Goal: Task Accomplishment & Management: Manage account settings

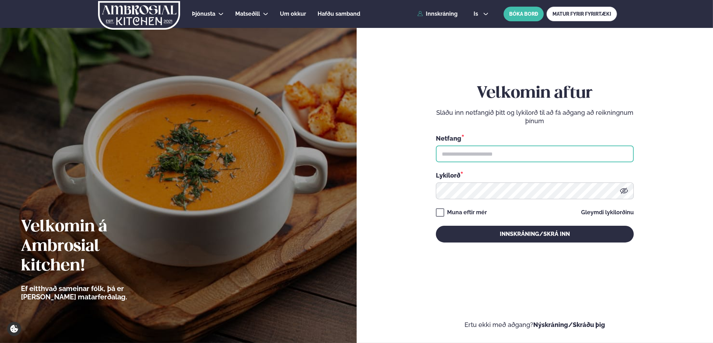
click at [472, 153] on input "text" at bounding box center [535, 154] width 198 height 17
type input "**********"
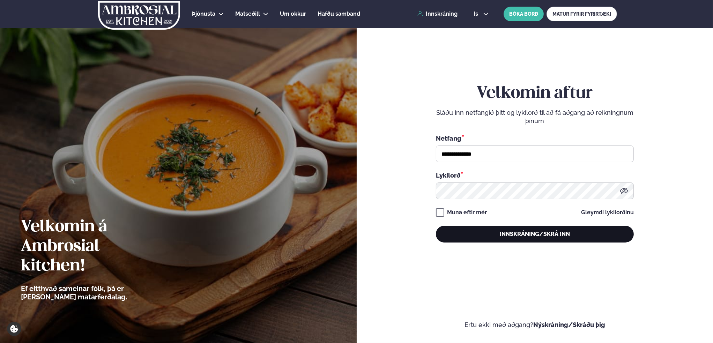
click at [554, 239] on button "Innskráning/Skrá inn" at bounding box center [535, 234] width 198 height 17
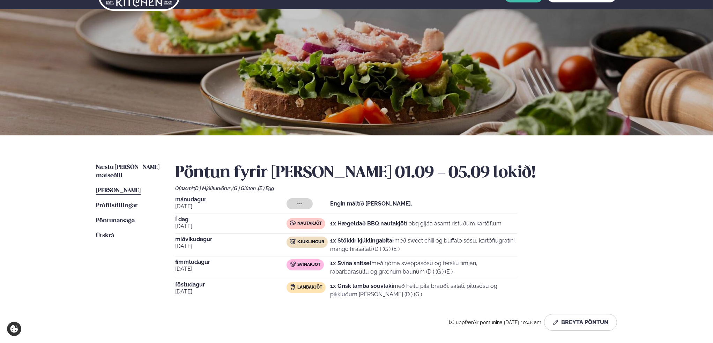
scroll to position [35, 0]
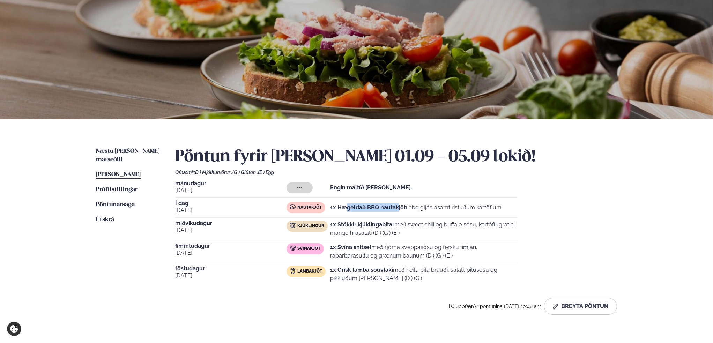
drag, startPoint x: 345, startPoint y: 206, endPoint x: 411, endPoint y: 209, distance: 66.0
click at [409, 209] on p "1x Hægeldað BBQ nautakjöt í bbq gljáa ásamt ristuðum kartöflum" at bounding box center [415, 207] width 171 height 8
click at [435, 209] on p "1x Hægeldað BBQ nautakjöt í bbq gljáa ásamt ristuðum kartöflum" at bounding box center [415, 207] width 171 height 8
drag, startPoint x: 412, startPoint y: 208, endPoint x: 492, endPoint y: 210, distance: 79.6
click at [492, 209] on p "1x Hægeldað BBQ nautakjöt í bbq gljáa ásamt ristuðum kartöflum" at bounding box center [415, 207] width 171 height 8
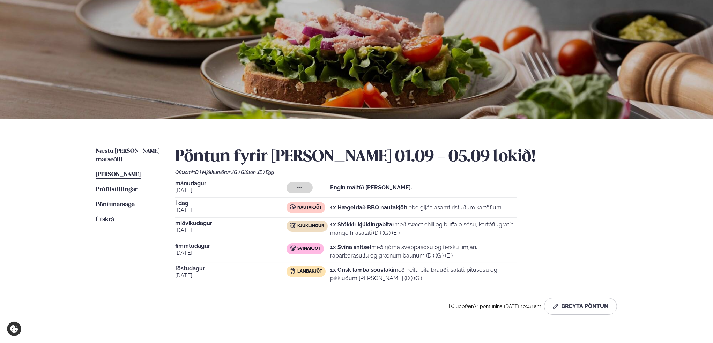
click at [464, 210] on p "1x Hægeldað BBQ nautakjöt í bbq gljáa ásamt ristuðum kartöflum" at bounding box center [415, 207] width 171 height 8
drag, startPoint x: 343, startPoint y: 207, endPoint x: 446, endPoint y: 215, distance: 103.2
click at [418, 211] on p "1x Hægeldað BBQ nautakjöt í bbq gljáa ásamt ristuðum kartöflum" at bounding box center [415, 207] width 171 height 8
click at [441, 209] on p "1x Hægeldað BBQ nautakjöt í bbq gljáa ásamt ristuðum kartöflum" at bounding box center [415, 207] width 171 height 8
drag, startPoint x: 408, startPoint y: 208, endPoint x: 486, endPoint y: 210, distance: 78.5
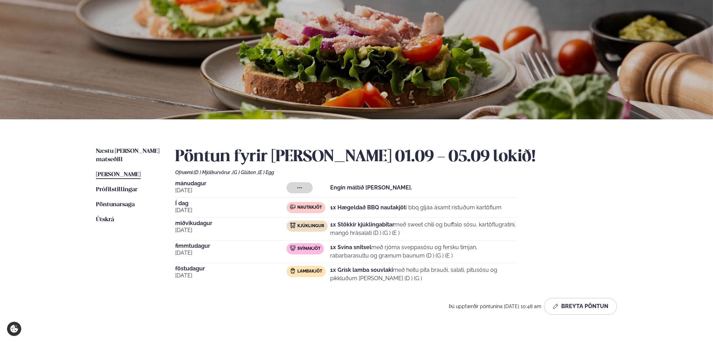
click at [486, 210] on p "1x Hægeldað BBQ nautakjöt í bbq gljáa ásamt ristuðum kartöflum" at bounding box center [415, 207] width 171 height 8
click at [453, 209] on p "1x Hægeldað BBQ nautakjöt í bbq gljáa ásamt ristuðum kartöflum" at bounding box center [415, 207] width 171 height 8
click at [385, 206] on strong "1x Hægeldað BBQ nautakjöt" at bounding box center [368, 207] width 76 height 7
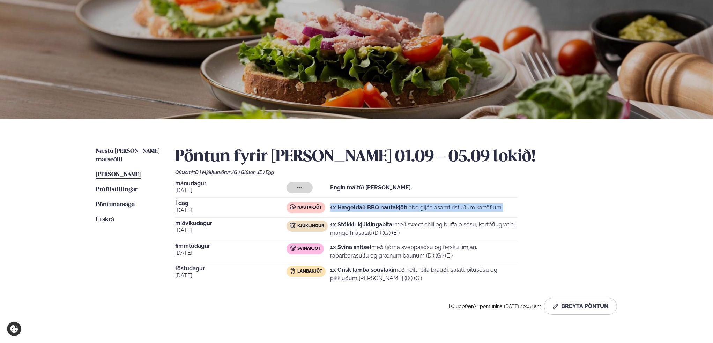
click at [364, 207] on strong "1x Hægeldað BBQ nautakjöt" at bounding box center [368, 207] width 76 height 7
drag, startPoint x: 342, startPoint y: 206, endPoint x: 474, endPoint y: 212, distance: 132.0
click at [470, 212] on div "1x Hægeldað BBQ nautakjöt í bbq gljáa ásamt ristuðum kartöflum" at bounding box center [415, 207] width 171 height 11
click at [483, 208] on p "1x Hægeldað BBQ nautakjöt í bbq gljáa ásamt ristuðum kartöflum" at bounding box center [415, 207] width 171 height 8
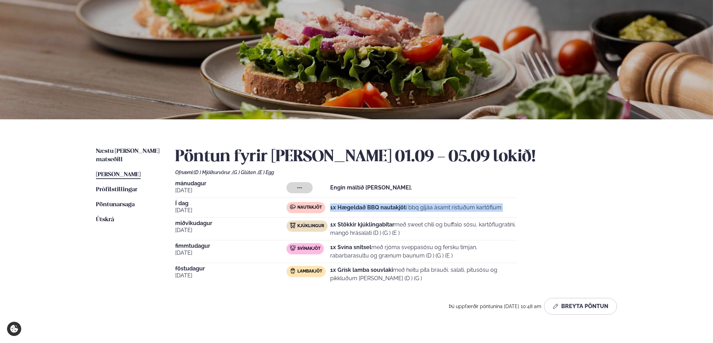
click at [483, 208] on p "1x Hægeldað BBQ nautakjöt í bbq gljáa ásamt ristuðum kartöflum" at bounding box center [415, 207] width 171 height 8
click at [450, 224] on p "1x Stökkir kjúklingabitar með sweet chili og buffalo sósu, kartöflugratíni, man…" at bounding box center [423, 229] width 187 height 17
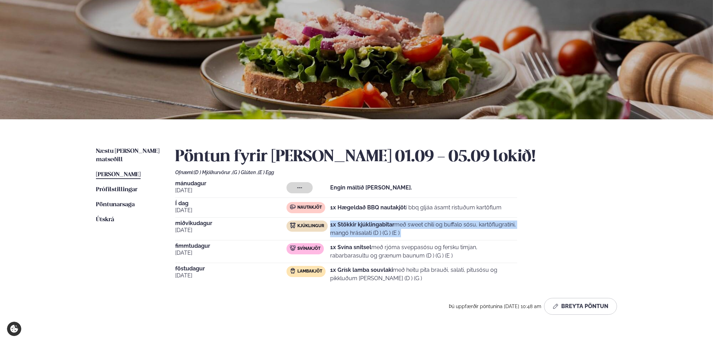
click at [450, 224] on p "1x Stökkir kjúklingabitar með sweet chili og buffalo sósu, kartöflugratíni, man…" at bounding box center [423, 229] width 187 height 17
click at [386, 234] on p "1x Stökkir kjúklingabitar með sweet chili og buffalo sósu, kartöflugratíni, man…" at bounding box center [423, 229] width 187 height 17
drag, startPoint x: 408, startPoint y: 232, endPoint x: 331, endPoint y: 224, distance: 77.5
click at [330, 224] on div "Kjúklingur 1x Stökkir kjúklingabitar með sweet chili og buffalo sósu, kartöflug…" at bounding box center [401, 229] width 231 height 17
click at [438, 226] on p "1x Stökkir kjúklingabitar með sweet chili og buffalo sósu, kartöflugratíni, man…" at bounding box center [423, 229] width 187 height 17
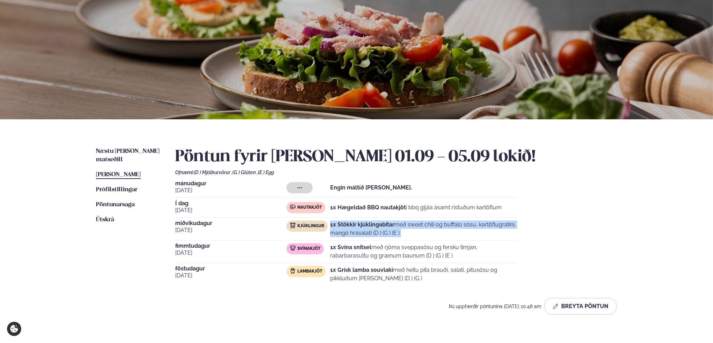
drag, startPoint x: 393, startPoint y: 223, endPoint x: 403, endPoint y: 235, distance: 15.6
click at [405, 235] on p "1x Stökkir kjúklingabitar með sweet chili og buffalo sósu, kartöflugratíni, man…" at bounding box center [423, 229] width 187 height 17
click at [401, 234] on p "1x Stökkir kjúklingabitar með sweet chili og buffalo sósu, kartöflugratíni, man…" at bounding box center [423, 229] width 187 height 17
drag, startPoint x: 403, startPoint y: 234, endPoint x: 397, endPoint y: 222, distance: 12.6
click at [396, 223] on p "1x Stökkir kjúklingabitar með sweet chili og buffalo sósu, kartöflugratíni, man…" at bounding box center [423, 229] width 187 height 17
